Goal: Information Seeking & Learning: Learn about a topic

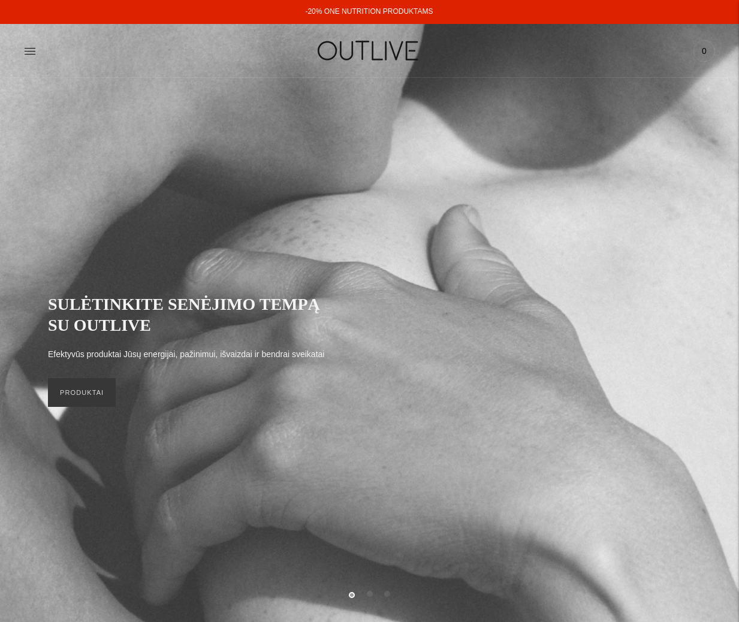
click at [35, 49] on icon at bounding box center [30, 51] width 12 height 12
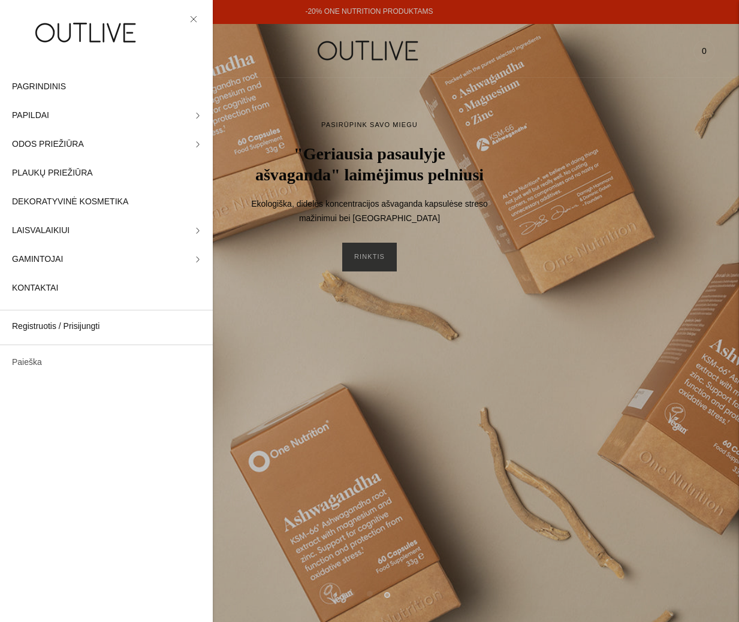
click at [41, 362] on link "Paieška" at bounding box center [106, 362] width 213 height 29
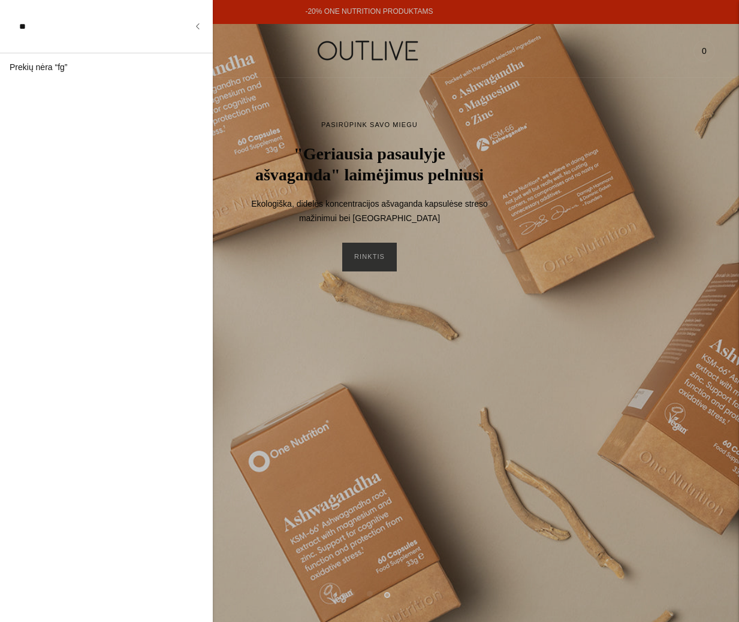
type input "*"
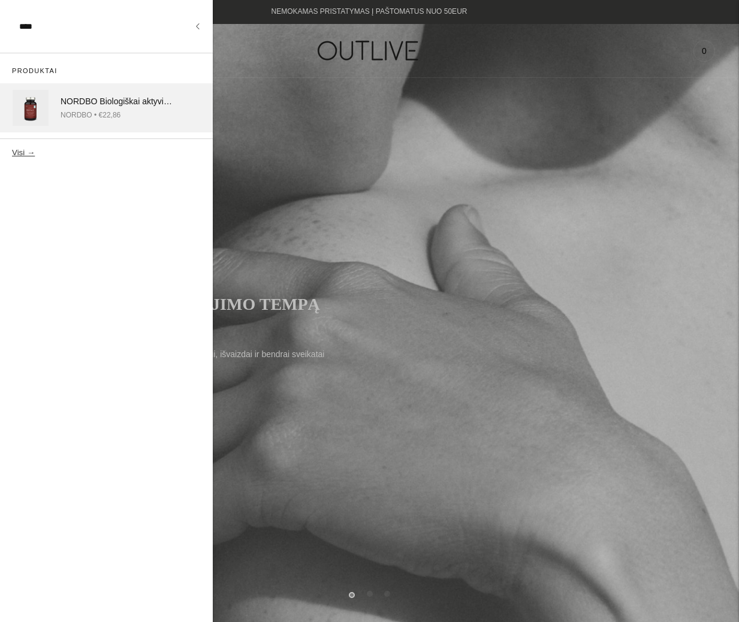
type input "****"
click at [107, 99] on div "NORDBO Biologiškai aktyvi švelni skrandžiui gele žis su vitaminu C 90kaps" at bounding box center [116, 102] width 111 height 14
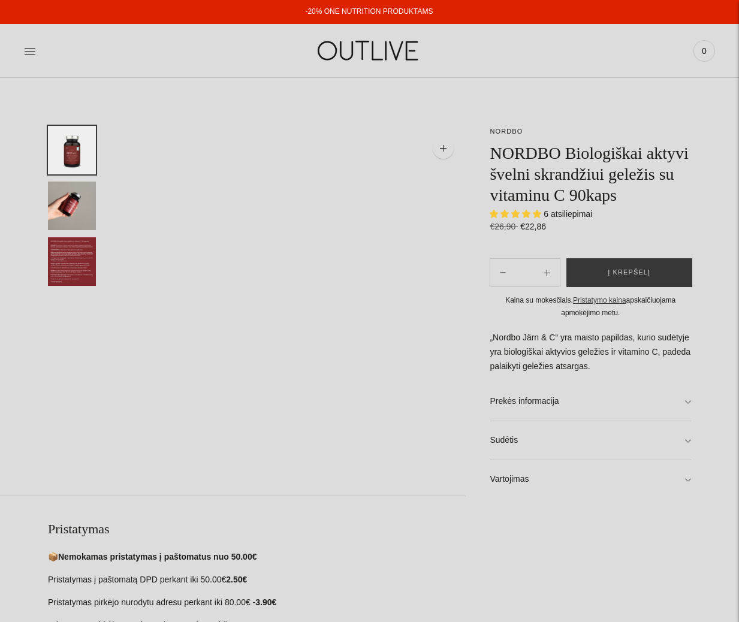
select select "**********"
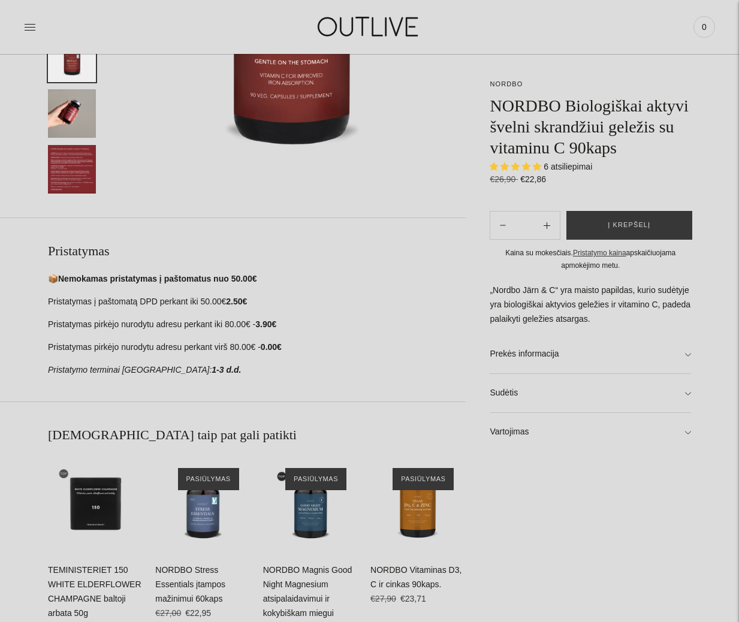
scroll to position [281, 0]
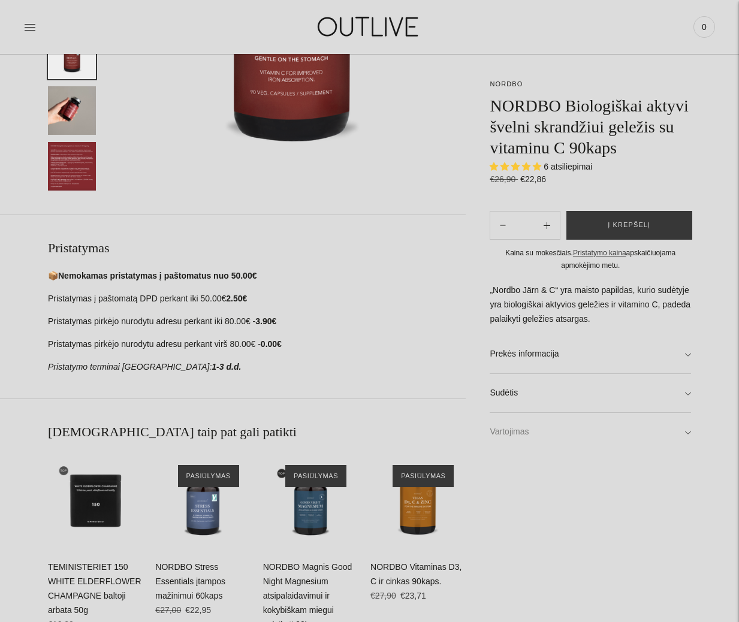
click at [532, 446] on link "Vartojimas" at bounding box center [590, 432] width 201 height 38
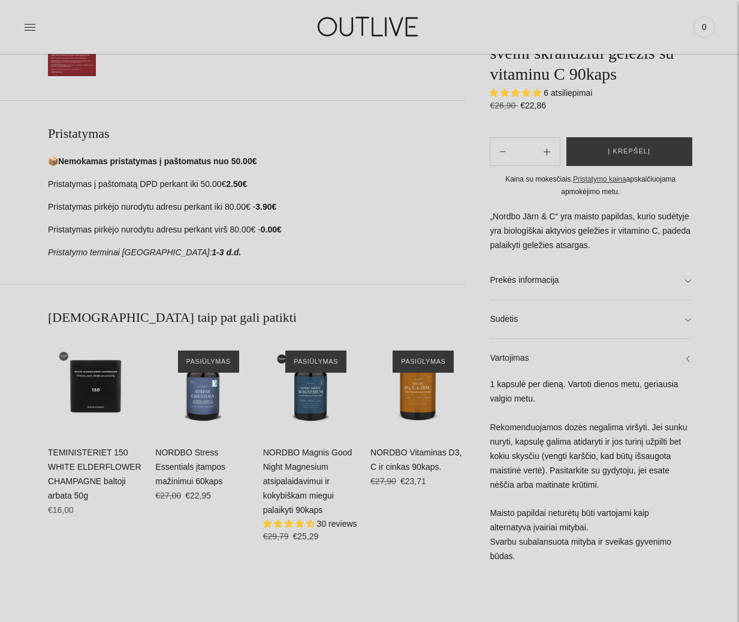
scroll to position [397, 0]
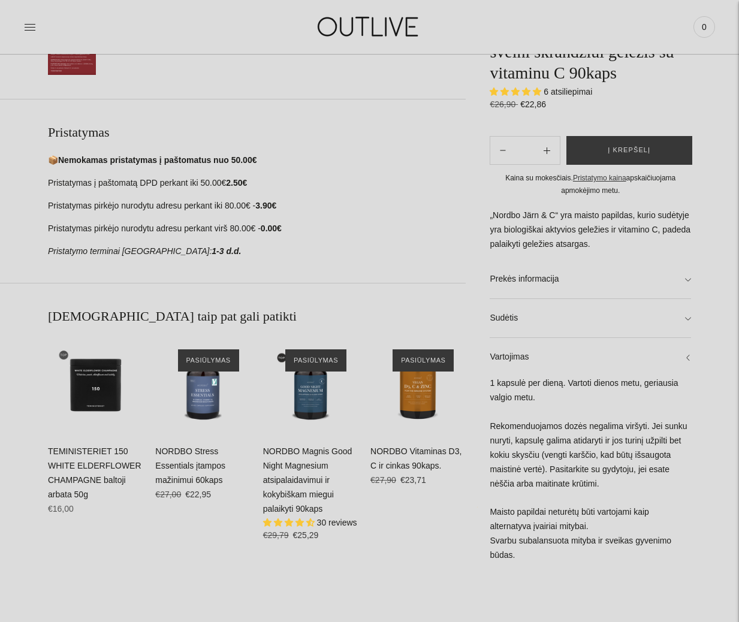
drag, startPoint x: 535, startPoint y: 396, endPoint x: 495, endPoint y: 385, distance: 41.6
click at [495, 385] on div "1 kapsulė per dieną. Vartoti dienos metu, geriausia valgio metu. Rekomenduojamo…" at bounding box center [590, 475] width 201 height 198
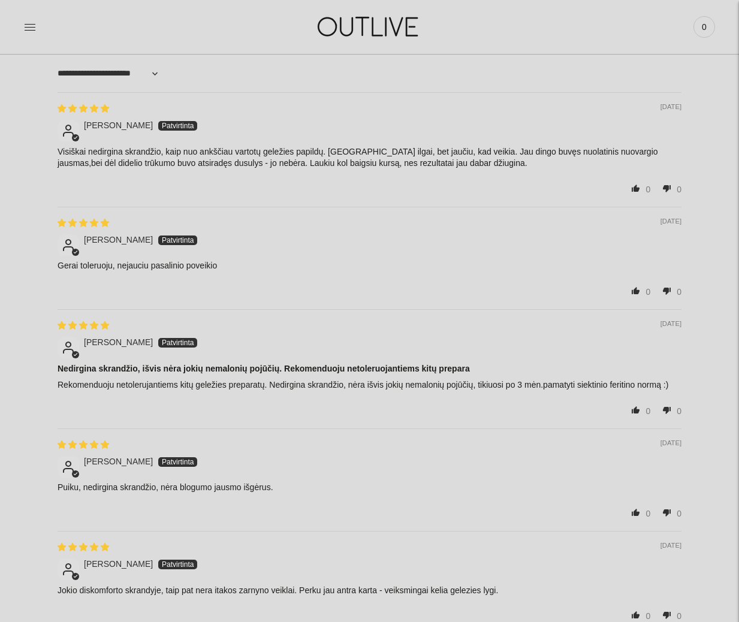
scroll to position [1097, 0]
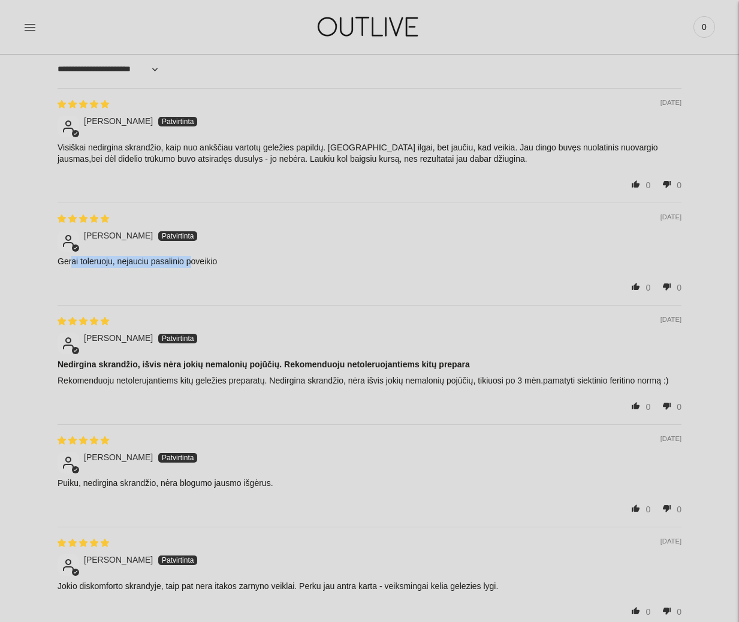
drag, startPoint x: 76, startPoint y: 265, endPoint x: 209, endPoint y: 266, distance: 133.6
click at [192, 266] on p "Gerai toleruoju, nejauciu pasalinio poveikio" at bounding box center [370, 262] width 624 height 12
click at [209, 265] on p "Gerai toleruoju, nejauciu pasalinio poveikio" at bounding box center [370, 262] width 624 height 12
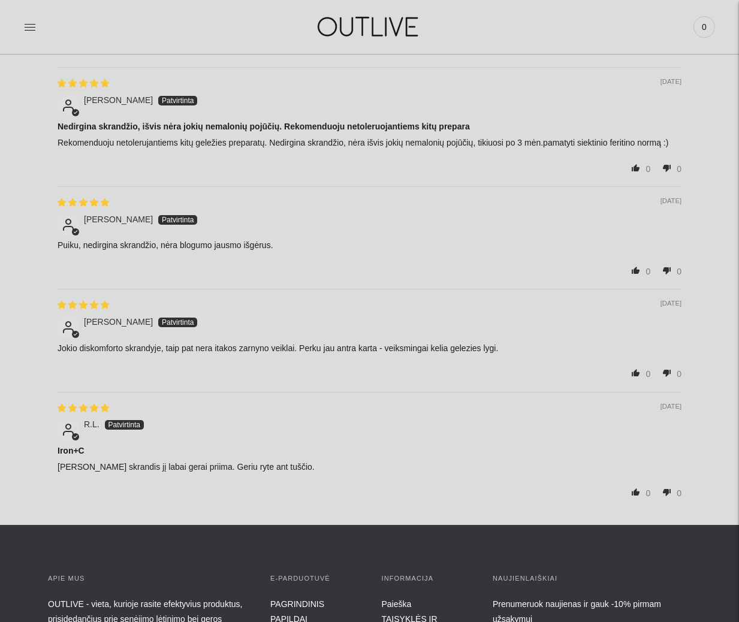
scroll to position [1339, 0]
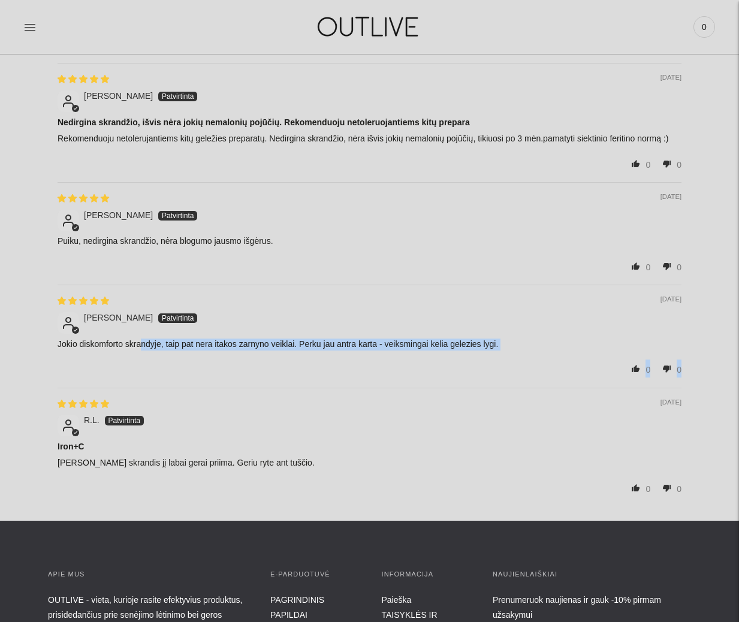
drag, startPoint x: 144, startPoint y: 346, endPoint x: 274, endPoint y: 361, distance: 130.9
click at [286, 349] on div "[DATE] [PERSON_NAME] Jokio diskomforto skrandyje, taip pat nera itakos zarnyno …" at bounding box center [370, 336] width 624 height 102
click at [256, 463] on p "[PERSON_NAME] skrandis jį labai gerai priima. Geriu ryte ant tuščio." at bounding box center [370, 463] width 624 height 12
drag, startPoint x: 276, startPoint y: 345, endPoint x: 505, endPoint y: 341, distance: 229.6
click at [505, 341] on p "Jokio diskomforto skrandyje, taip pat nera itakos zarnyno veiklai. Perku jau an…" at bounding box center [370, 345] width 624 height 12
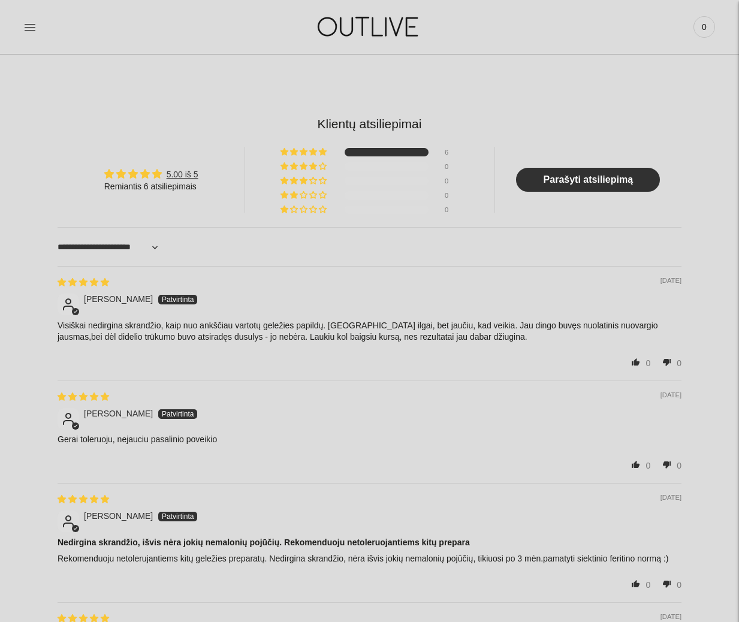
scroll to position [0, 0]
